Goal: Task Accomplishment & Management: Use online tool/utility

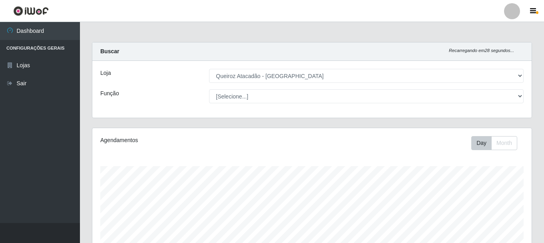
select select "464"
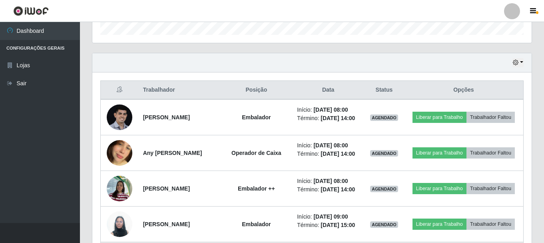
scroll to position [240, 0]
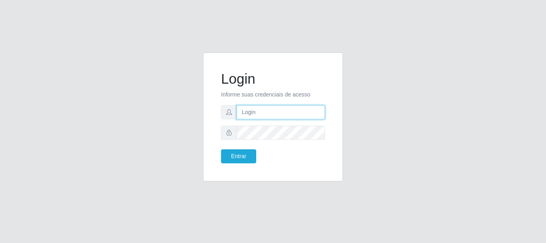
click at [304, 111] on input "text" at bounding box center [281, 112] width 88 height 14
type input "[EMAIL_ADDRESS][DOMAIN_NAME]"
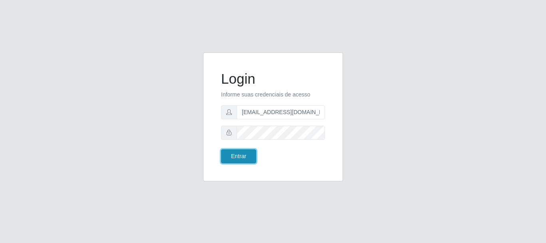
click at [238, 158] on button "Entrar" at bounding box center [238, 156] width 35 height 14
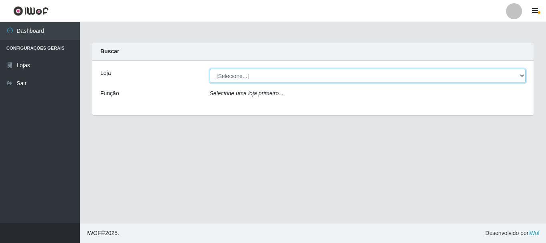
click at [523, 75] on select "[Selecione...] Queiroz Atacadão - [GEOGRAPHIC_DATA]" at bounding box center [368, 76] width 316 height 14
select select "464"
click at [210, 69] on select "[Selecione...] Queiroz Atacadão - [GEOGRAPHIC_DATA]" at bounding box center [368, 76] width 316 height 14
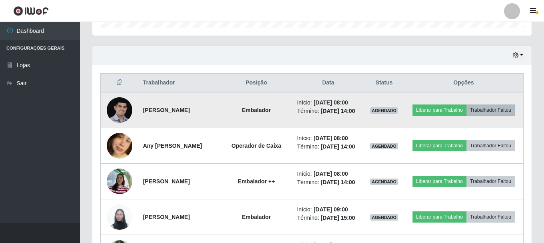
scroll to position [240, 0]
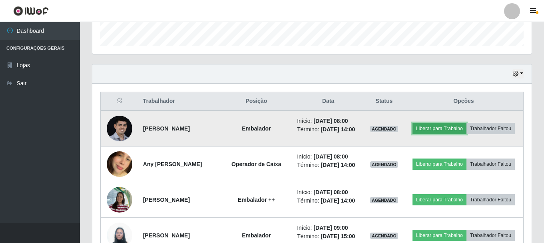
click at [467, 126] on button "Liberar para Trabalho" at bounding box center [440, 128] width 54 height 11
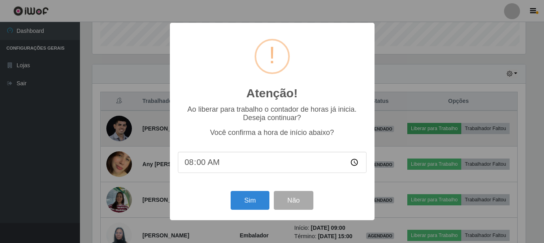
scroll to position [166, 435]
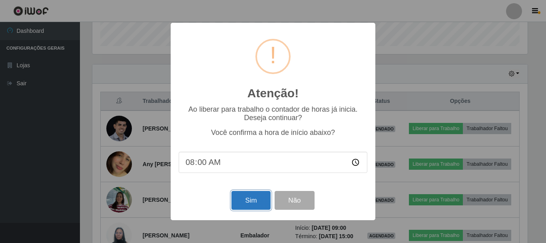
click at [257, 205] on button "Sim" at bounding box center [250, 200] width 39 height 19
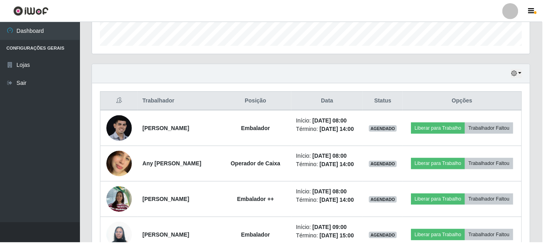
scroll to position [146, 0]
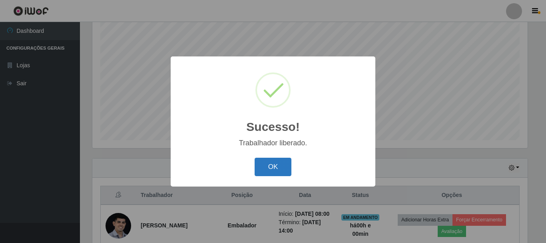
click at [263, 166] on button "OK" at bounding box center [273, 167] width 37 height 19
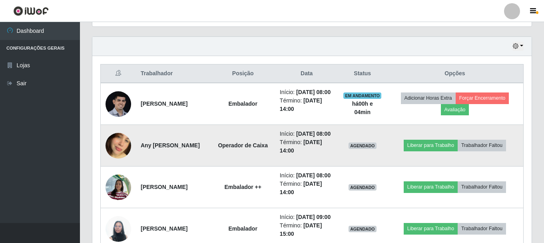
scroll to position [266, 0]
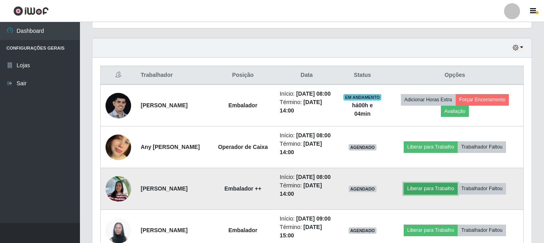
click at [446, 194] on button "Liberar para Trabalho" at bounding box center [431, 188] width 54 height 11
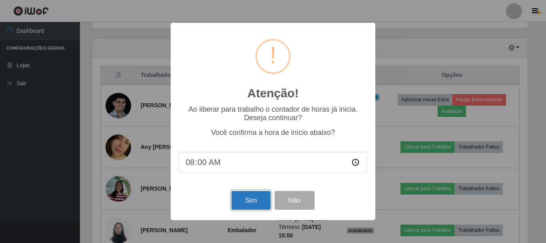
click at [254, 199] on button "Sim" at bounding box center [250, 200] width 39 height 19
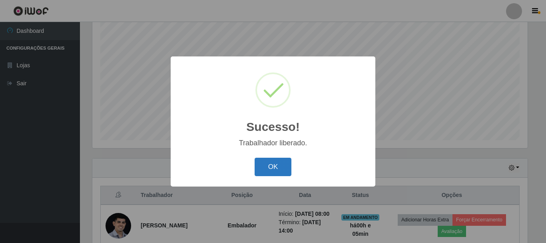
click at [275, 168] on button "OK" at bounding box center [273, 167] width 37 height 19
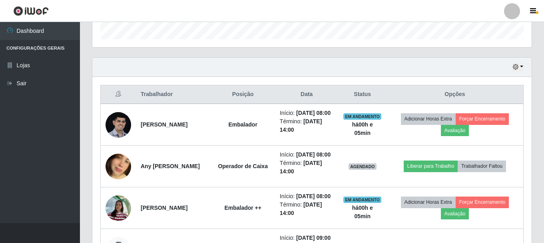
scroll to position [266, 0]
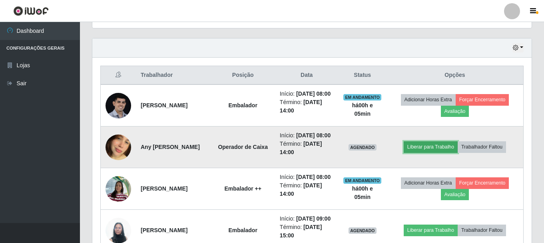
click at [440, 152] on button "Liberar para Trabalho" at bounding box center [431, 146] width 54 height 11
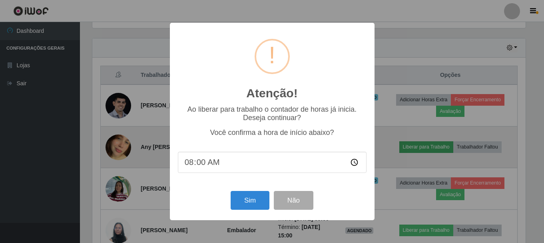
scroll to position [166, 435]
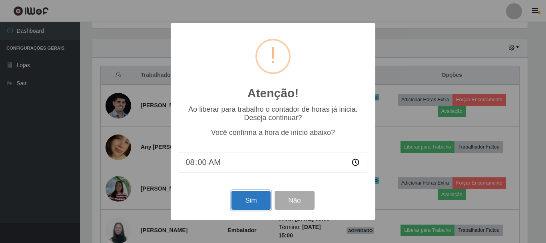
click at [244, 200] on button "Sim" at bounding box center [250, 200] width 39 height 19
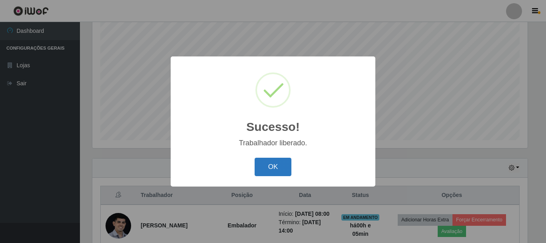
click at [284, 170] on button "OK" at bounding box center [273, 167] width 37 height 19
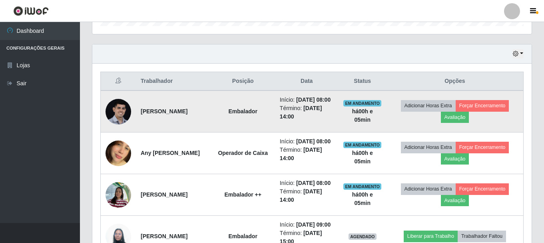
scroll to position [306, 0]
